Goal: Task Accomplishment & Management: Use online tool/utility

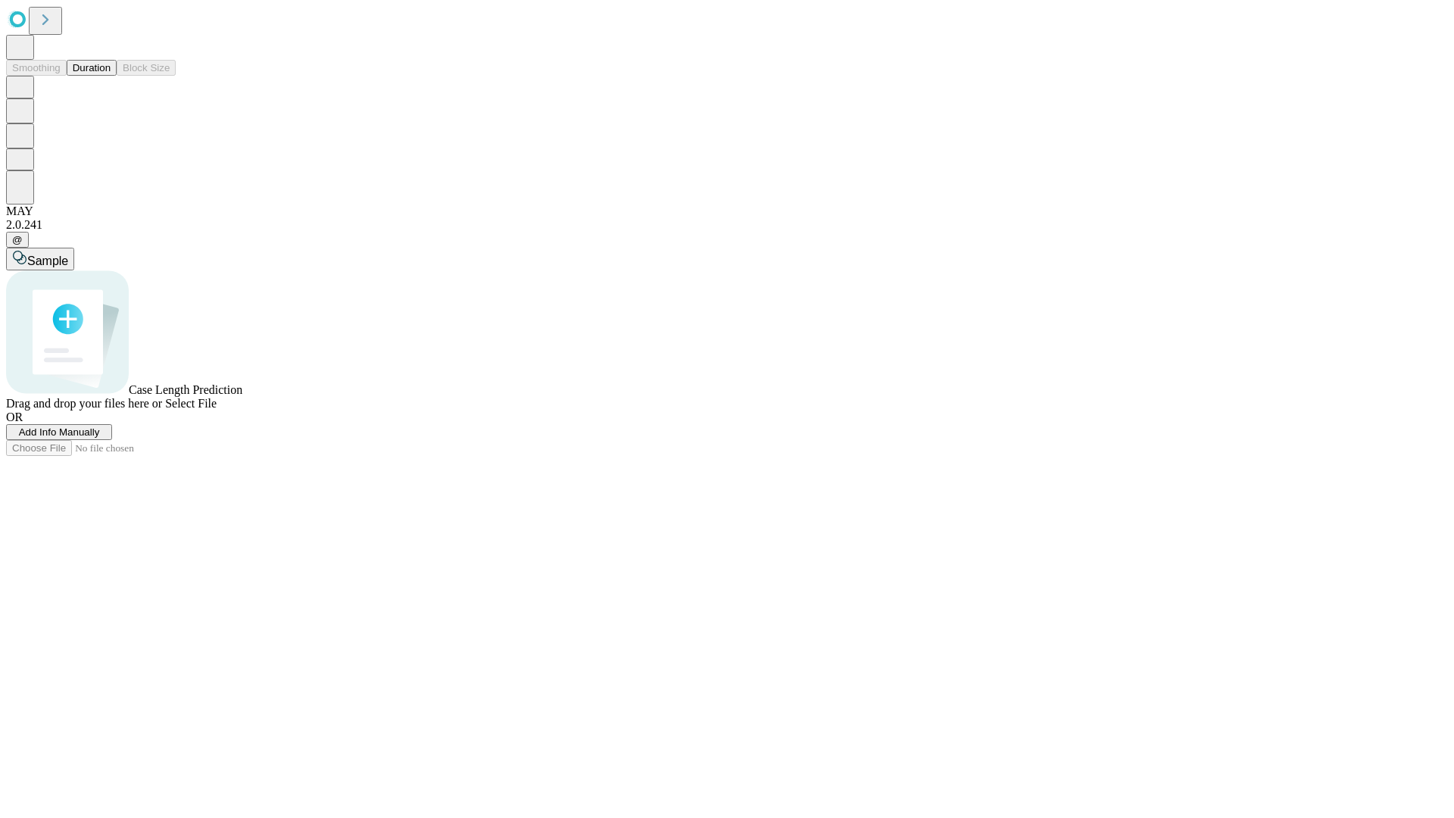
click at [111, 76] on button "Duration" at bounding box center [92, 68] width 50 height 16
click at [100, 438] on span "Add Info Manually" at bounding box center [59, 431] width 81 height 11
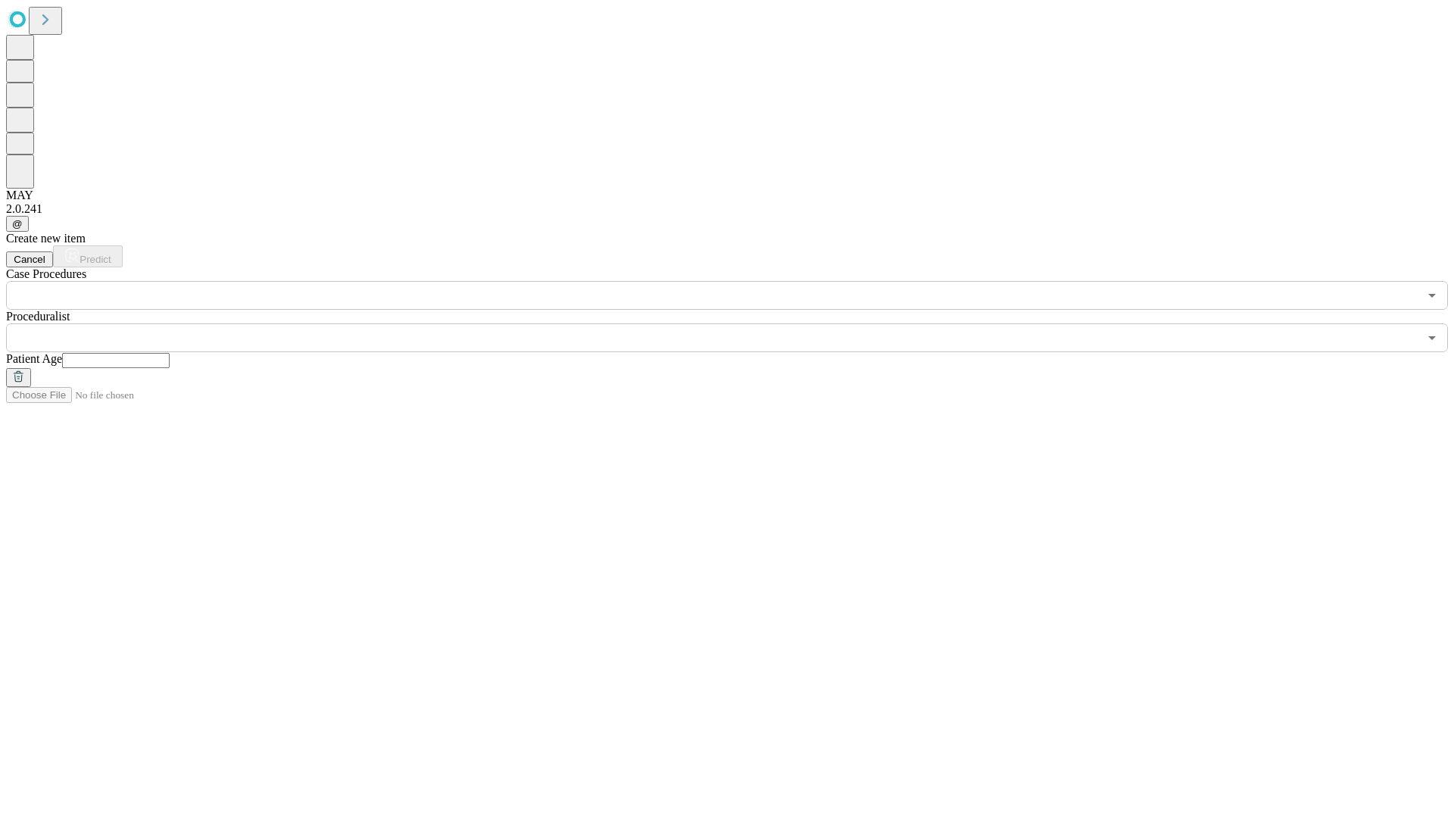
click at [170, 353] on input "text" at bounding box center [116, 360] width 108 height 15
type input "**"
click at [737, 323] on input "text" at bounding box center [712, 337] width 1412 height 29
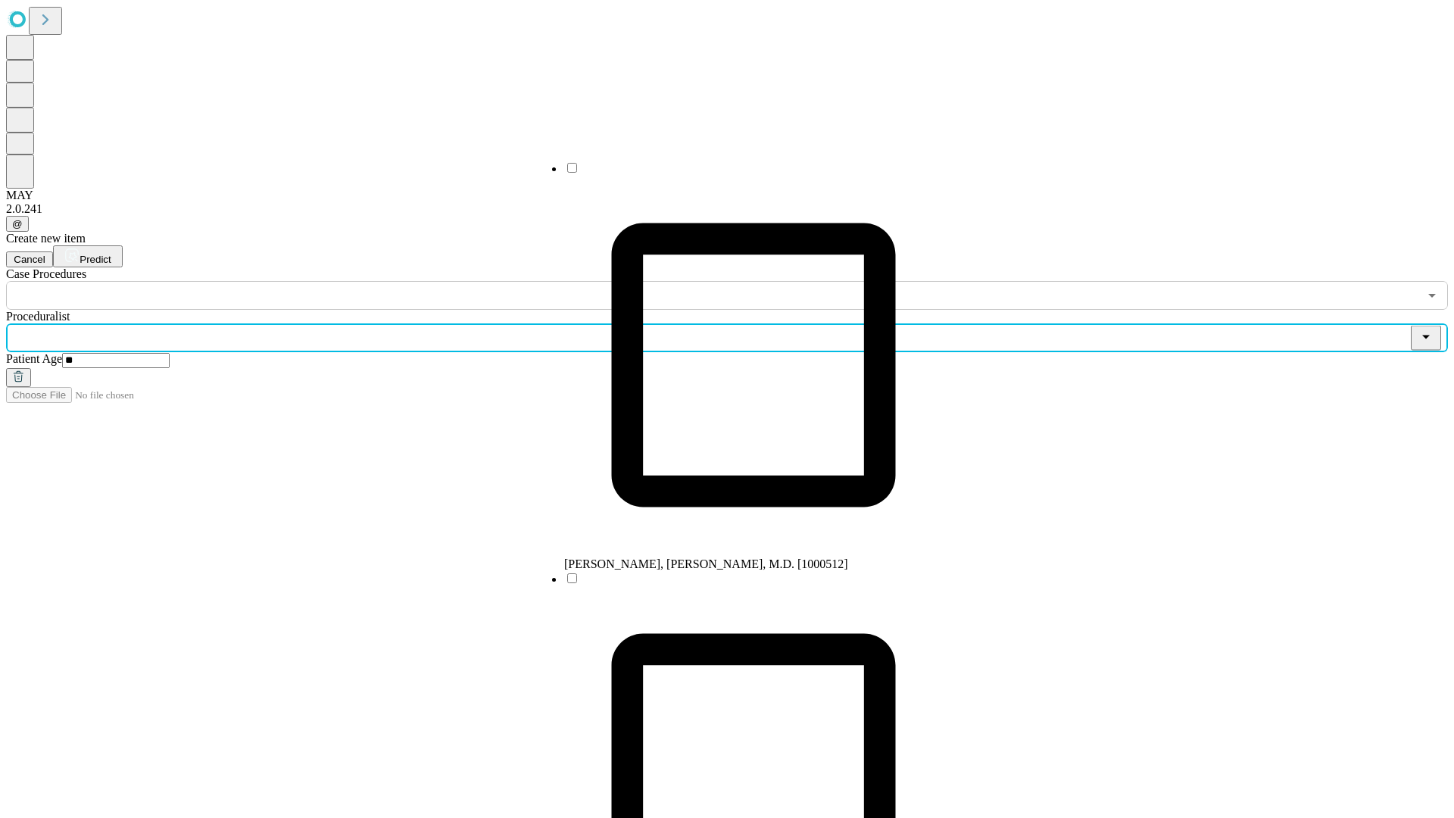
click at [738, 173] on li "[PERSON_NAME], [PERSON_NAME], M.D. [1000512]" at bounding box center [753, 366] width 379 height 410
click at [318, 281] on input "text" at bounding box center [712, 295] width 1412 height 29
